Goal: Navigation & Orientation: Find specific page/section

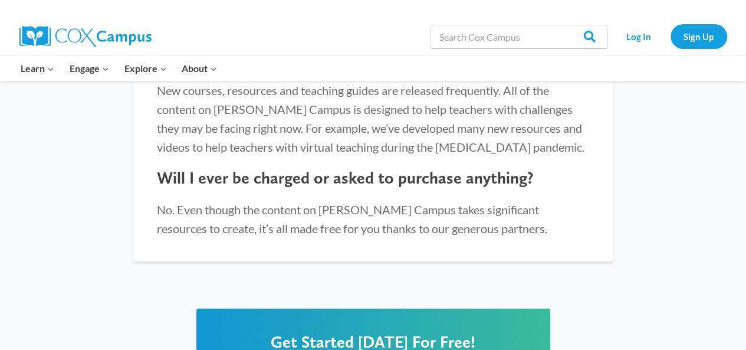
scroll to position [1372, 0]
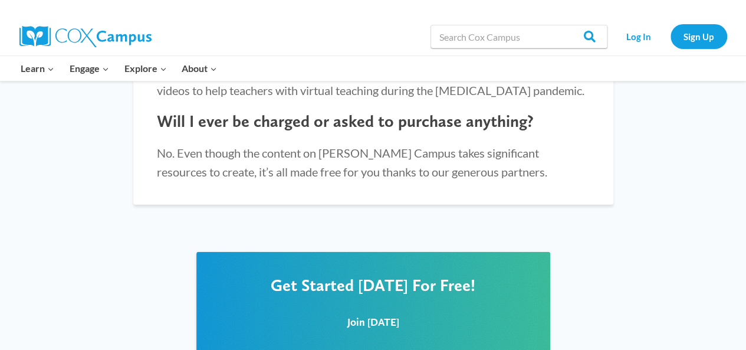
drag, startPoint x: 740, startPoint y: 319, endPoint x: 743, endPoint y: 325, distance: 7.1
click at [743, 325] on div "Get Started Today For Free! Join Today" at bounding box center [373, 323] width 746 height 190
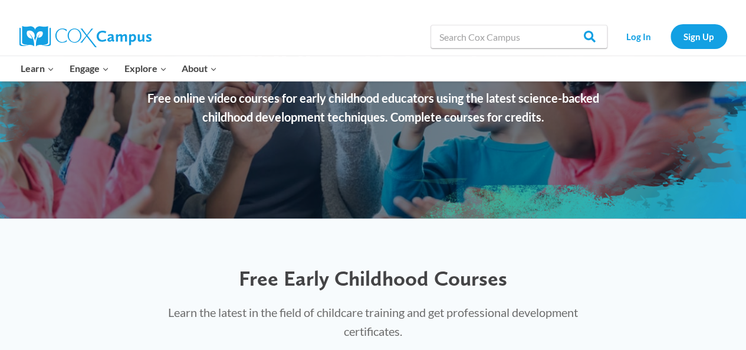
scroll to position [0, 0]
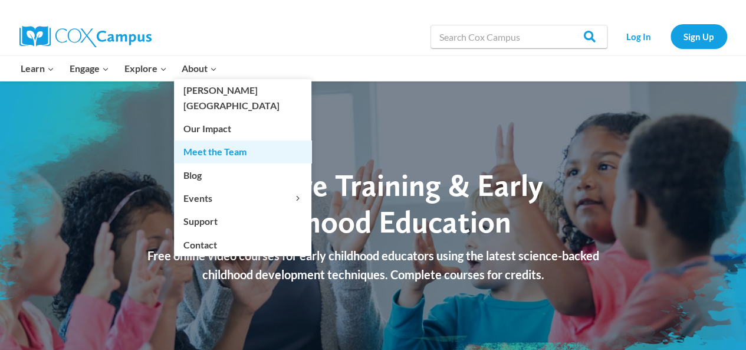
click at [205, 143] on link "Meet the Team" at bounding box center [242, 151] width 137 height 22
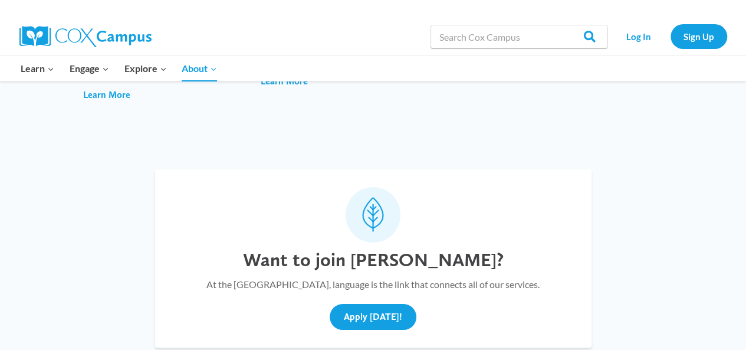
scroll to position [4309, 0]
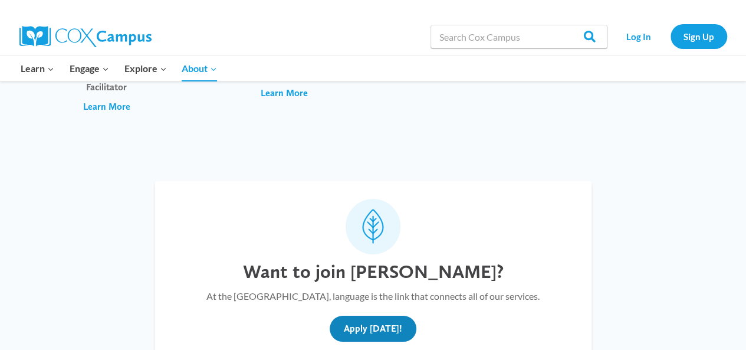
click at [377, 315] on button "Apply [DATE]!" at bounding box center [373, 328] width 87 height 26
